Goal: Information Seeking & Learning: Learn about a topic

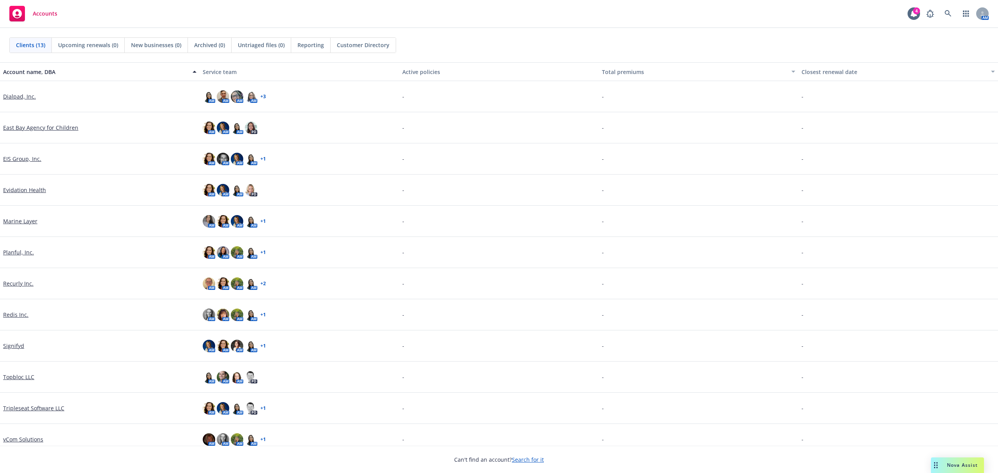
scroll to position [41, 0]
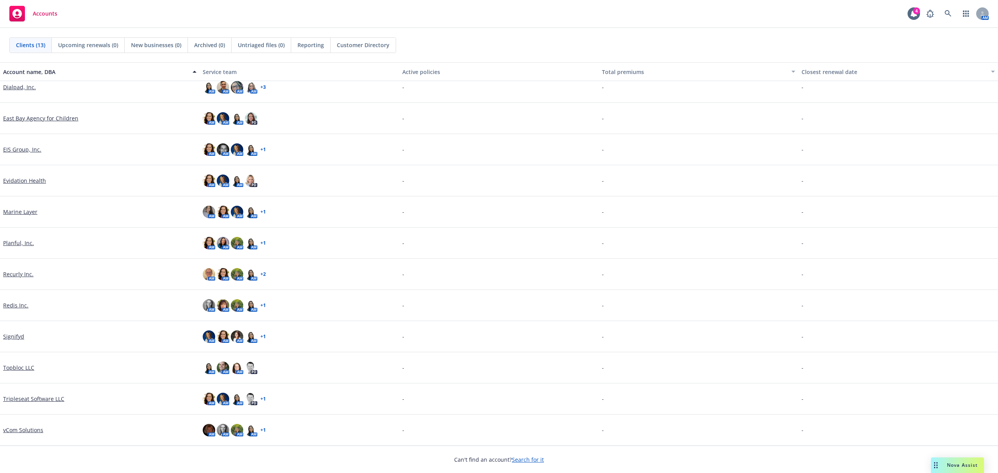
click at [26, 270] on link "Recurly Inc." at bounding box center [18, 274] width 30 height 8
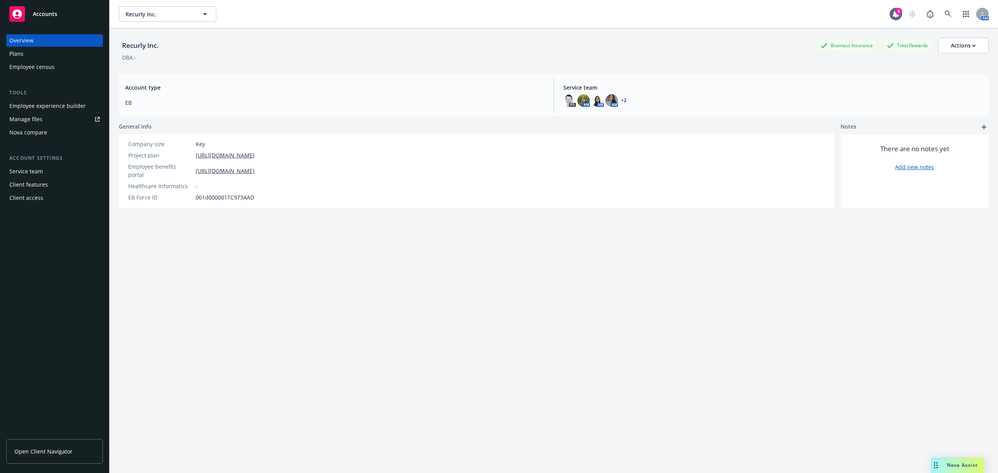
click at [52, 105] on div "Employee experience builder" at bounding box center [47, 106] width 76 height 12
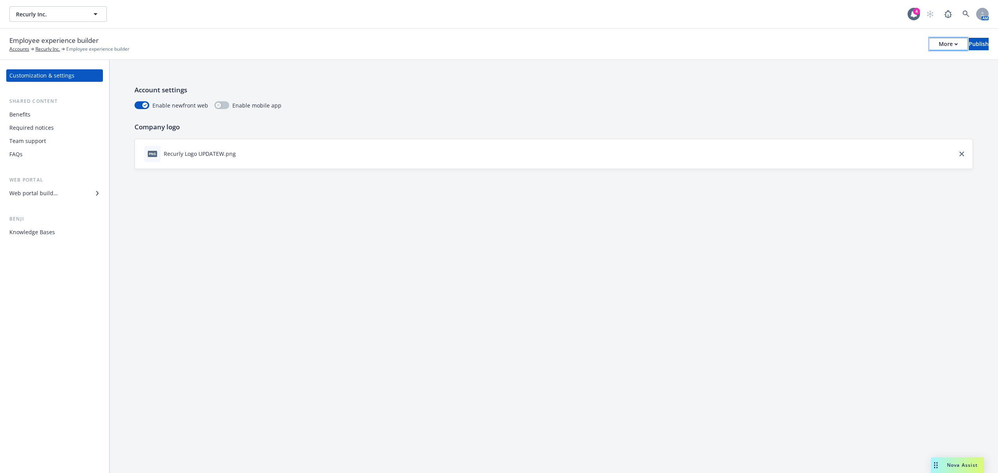
click at [954, 44] on icon "button" at bounding box center [955, 44] width 3 height 2
click at [716, 25] on div "Recurly Inc. Recurly Inc. 4 AM" at bounding box center [499, 14] width 998 height 28
click at [49, 196] on div "Web portal builder" at bounding box center [33, 193] width 48 height 12
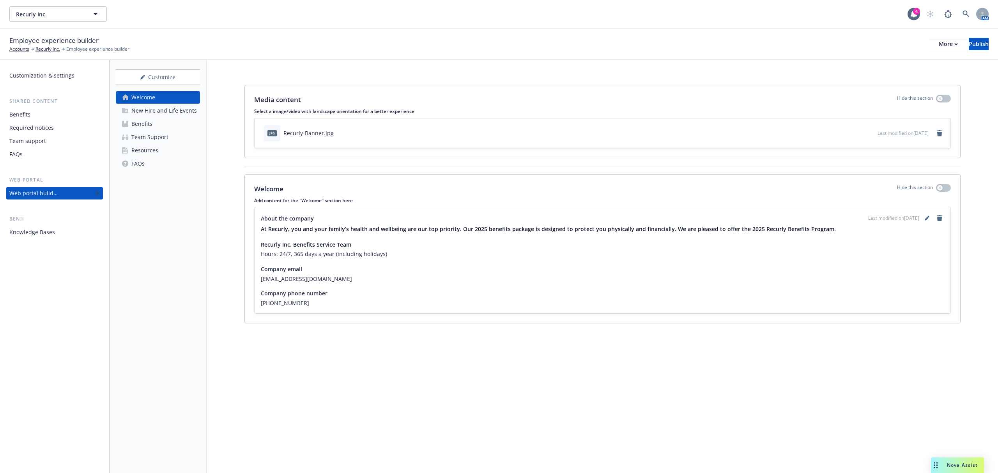
click at [150, 111] on div "New Hire and Life Events" at bounding box center [163, 110] width 65 height 12
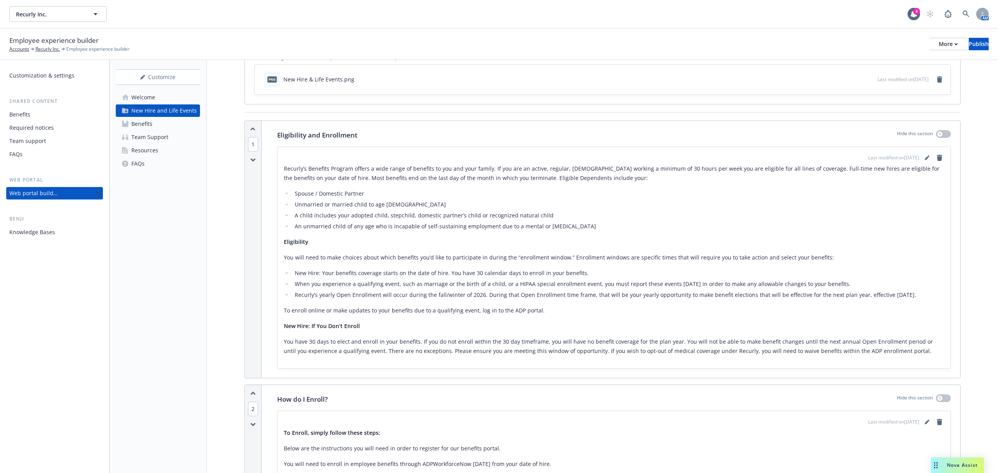
scroll to position [208, 0]
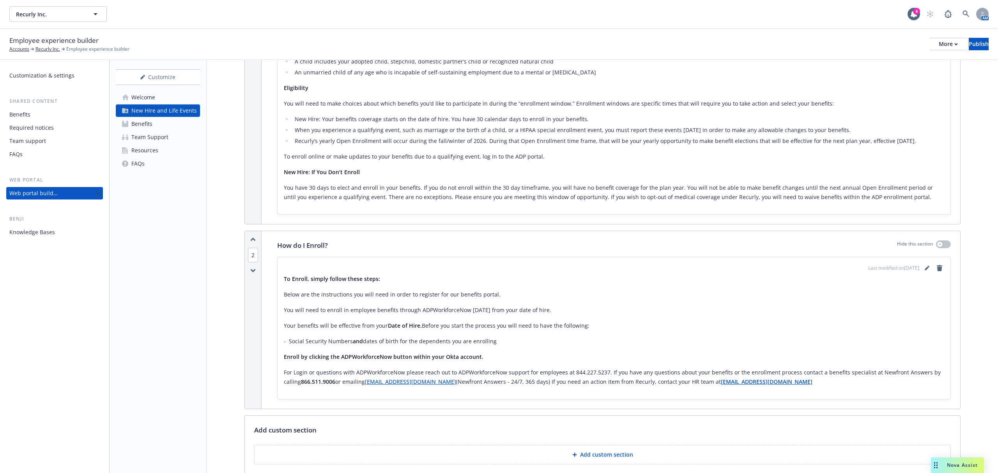
click at [152, 125] on link "Benefits" at bounding box center [158, 124] width 84 height 12
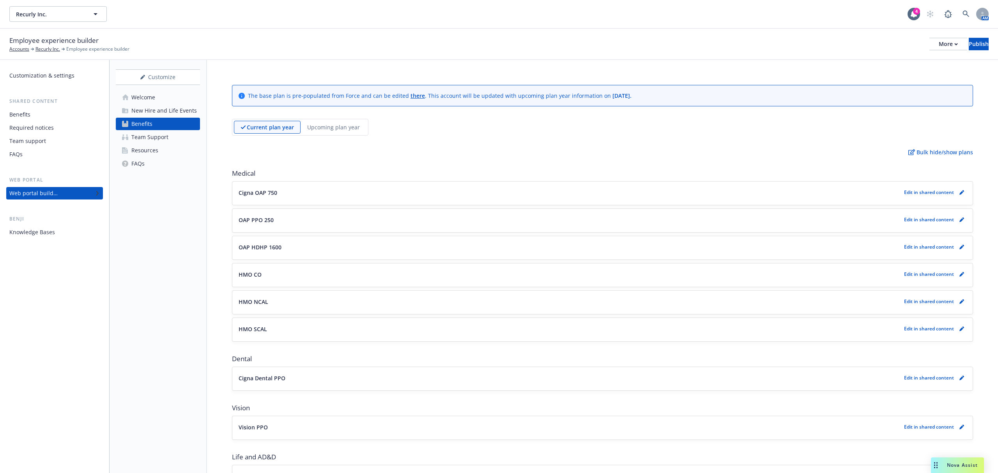
click at [168, 138] on link "Team Support" at bounding box center [158, 137] width 84 height 12
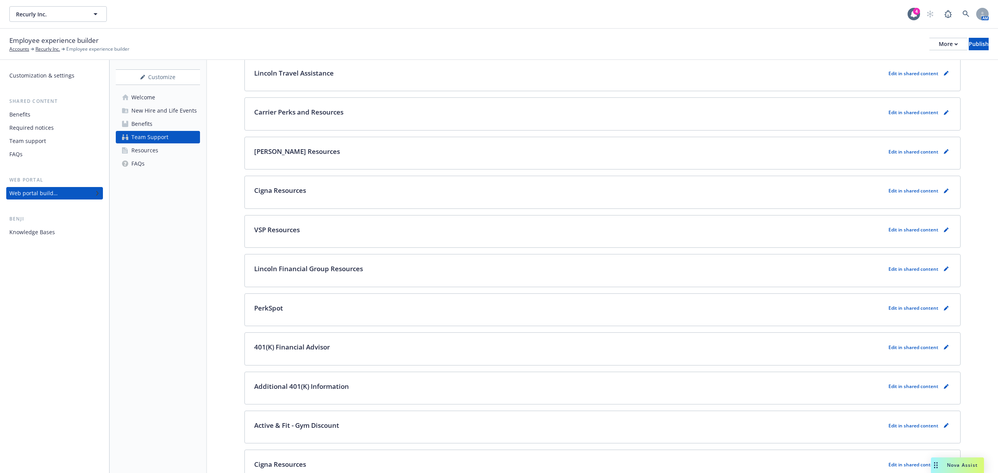
scroll to position [312, 0]
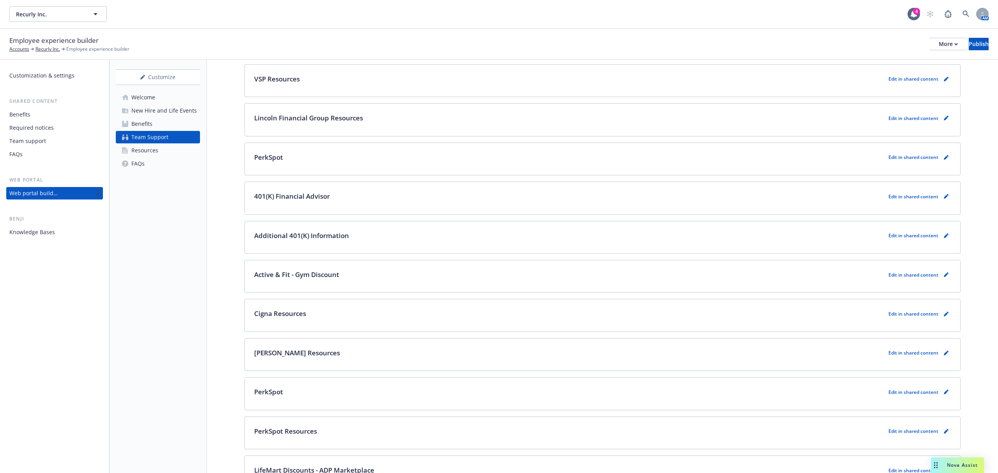
click at [148, 157] on link "FAQs" at bounding box center [158, 163] width 84 height 12
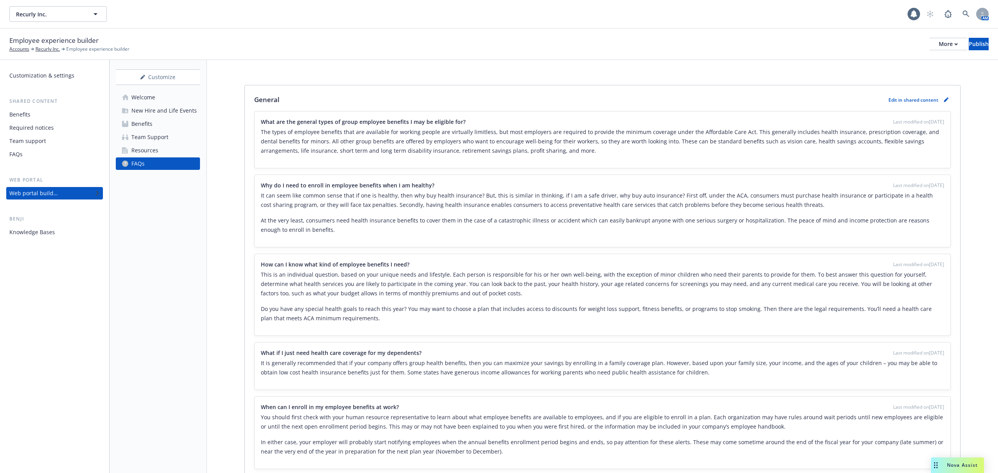
click at [150, 154] on div "Resources" at bounding box center [144, 150] width 27 height 12
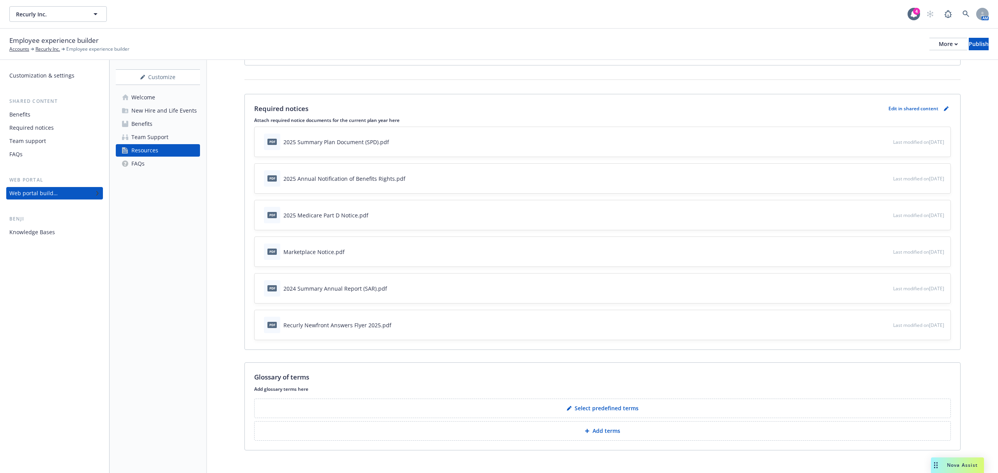
scroll to position [104, 0]
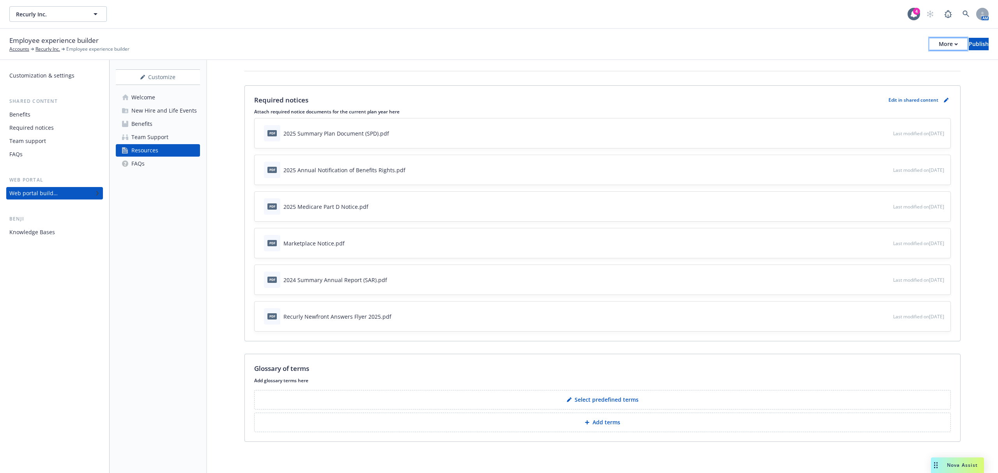
click at [938, 41] on div "More" at bounding box center [947, 44] width 19 height 12
click at [910, 58] on link "Copy preview link" at bounding box center [883, 61] width 115 height 16
click at [938, 39] on div "More" at bounding box center [947, 44] width 19 height 12
click at [898, 61] on link "Copy preview link" at bounding box center [883, 61] width 115 height 16
